Goal: Task Accomplishment & Management: Manage account settings

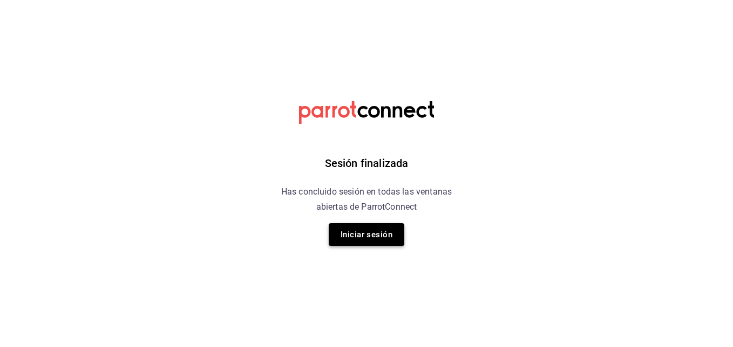
drag, startPoint x: 411, startPoint y: 232, endPoint x: 336, endPoint y: 238, distance: 74.7
click at [336, 238] on div "Sesión finalizada Has concluido sesión en todas las ventanas abiertas de Parrot…" at bounding box center [367, 173] width 273 height 347
click at [336, 238] on button "Iniciar sesión" at bounding box center [367, 234] width 76 height 23
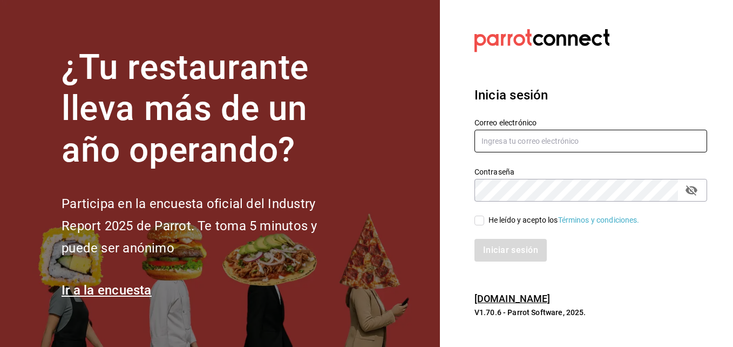
type input "andres237@hotmail.com"
click at [481, 219] on input "He leído y acepto los Términos y condiciones." at bounding box center [480, 220] width 10 height 10
checkbox input "true"
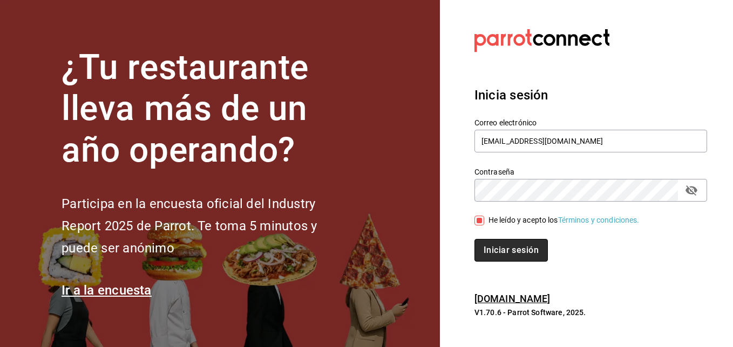
click at [509, 252] on button "Iniciar sesión" at bounding box center [511, 250] width 73 height 23
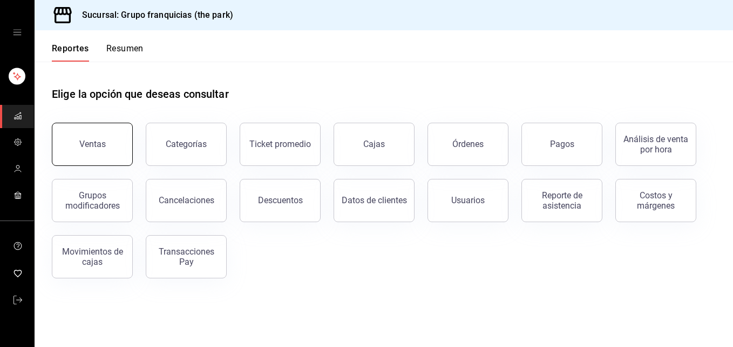
click at [109, 157] on button "Ventas" at bounding box center [92, 144] width 81 height 43
